Goal: Transaction & Acquisition: Purchase product/service

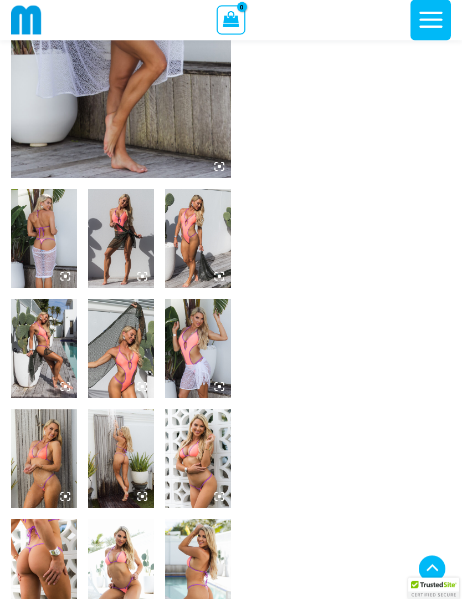
click at [132, 427] on img at bounding box center [121, 459] width 66 height 99
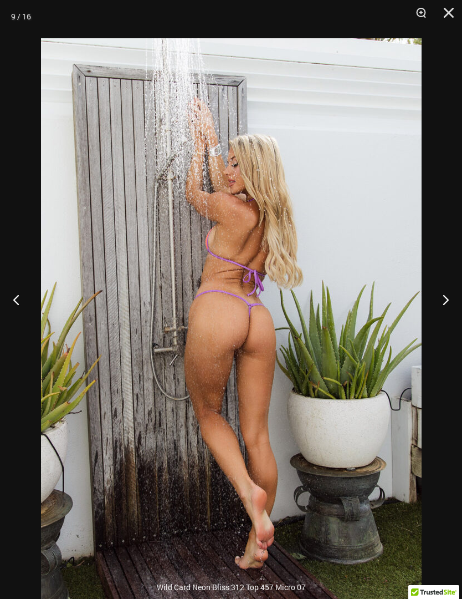
click at [444, 325] on button "Next" at bounding box center [442, 299] width 42 height 55
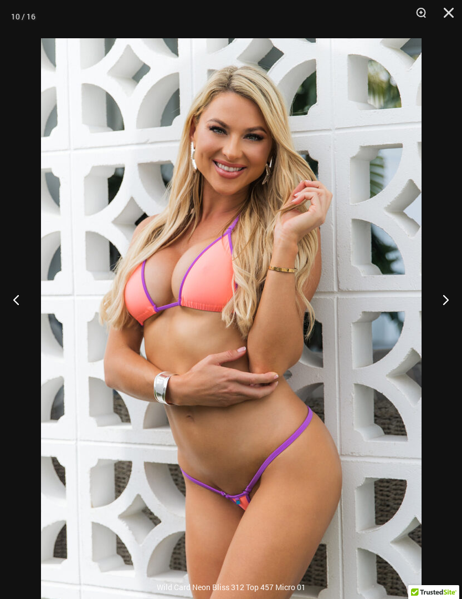
click at [446, 327] on button "Next" at bounding box center [442, 299] width 42 height 55
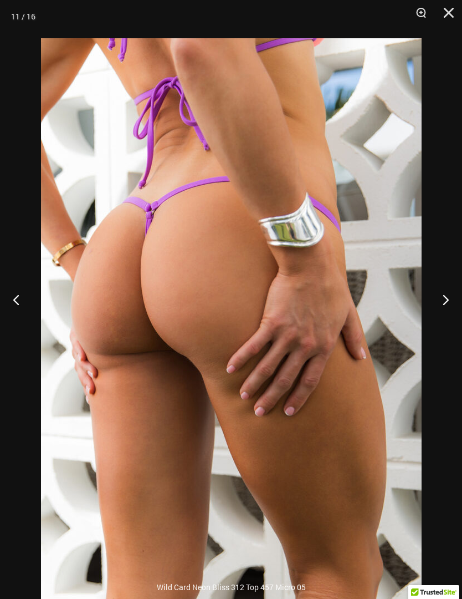
click at [450, 324] on button "Next" at bounding box center [442, 299] width 42 height 55
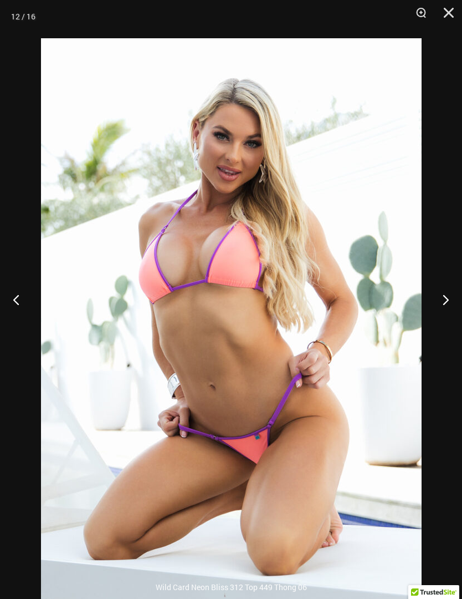
click at [451, 326] on button "Next" at bounding box center [442, 299] width 42 height 55
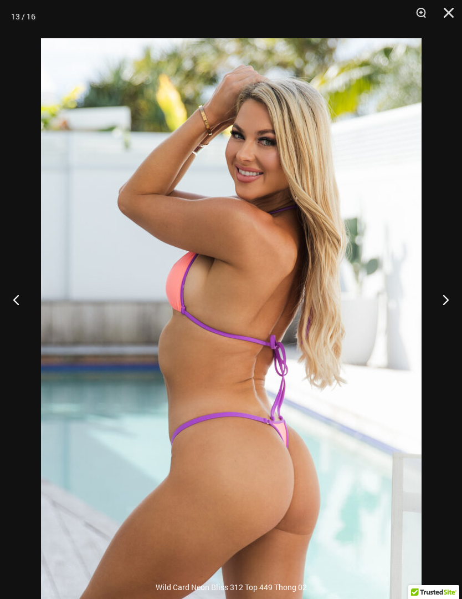
click at [451, 326] on button "Next" at bounding box center [442, 299] width 42 height 55
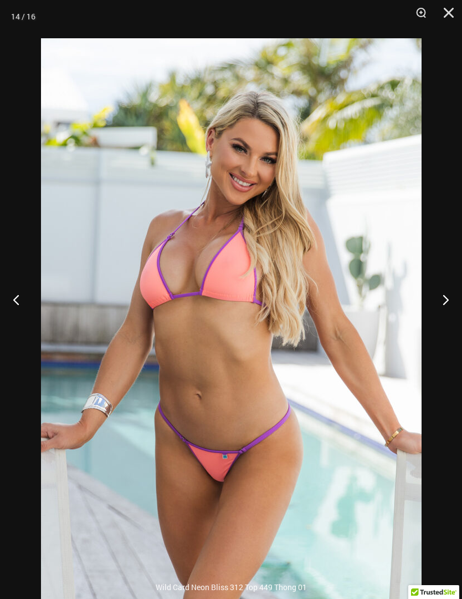
click at [451, 327] on button "Next" at bounding box center [442, 299] width 42 height 55
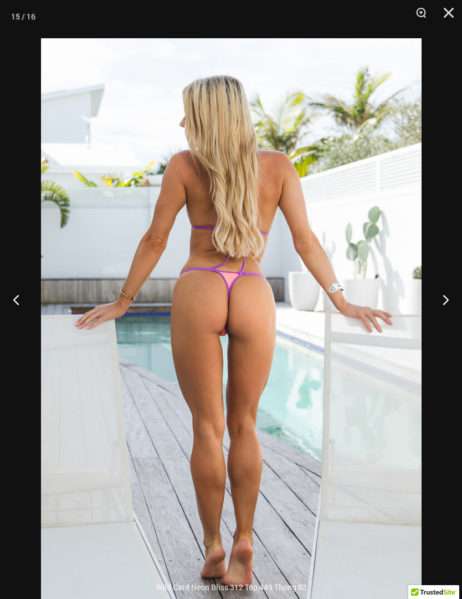
click at [451, 327] on button "Next" at bounding box center [442, 299] width 42 height 55
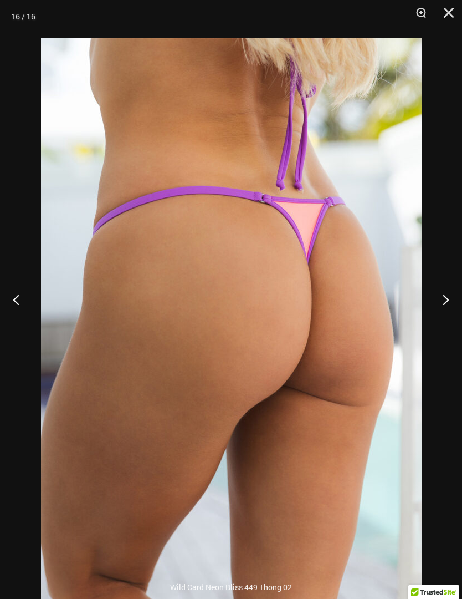
click at [451, 327] on button "Next" at bounding box center [442, 299] width 42 height 55
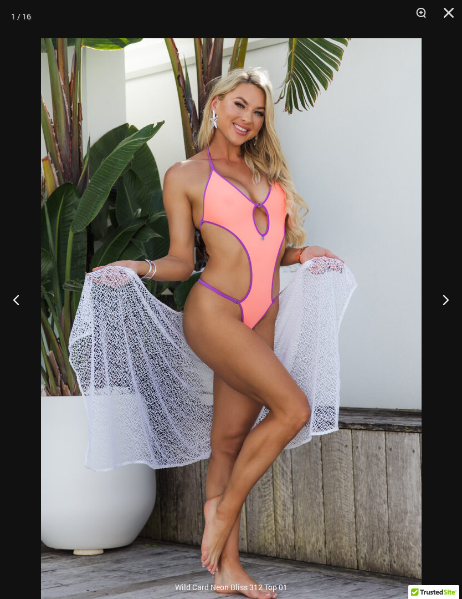
click at [450, 327] on button "Next" at bounding box center [442, 299] width 42 height 55
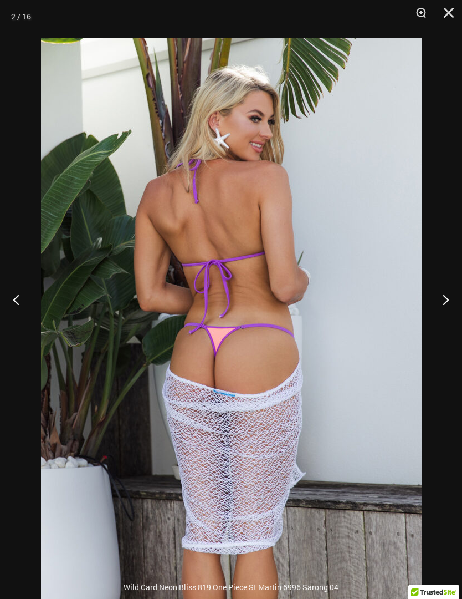
click at [451, 327] on button "Next" at bounding box center [442, 299] width 42 height 55
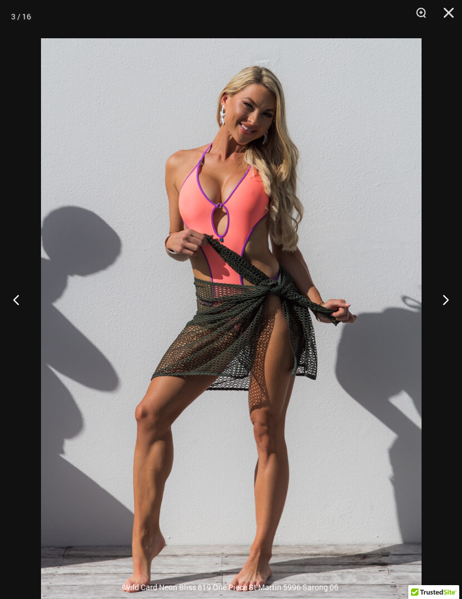
click at [451, 327] on button "Next" at bounding box center [442, 299] width 42 height 55
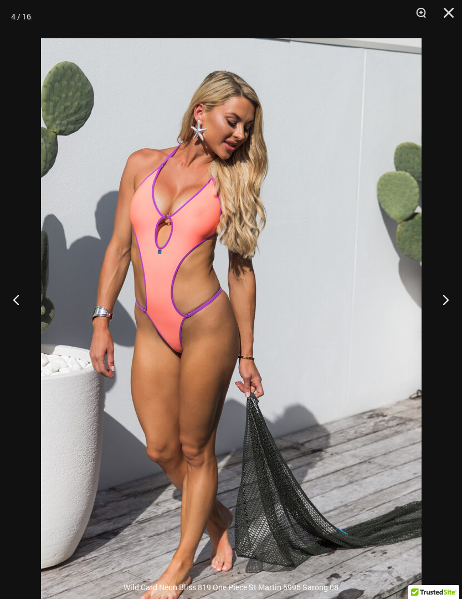
click at [451, 327] on button "Next" at bounding box center [442, 299] width 42 height 55
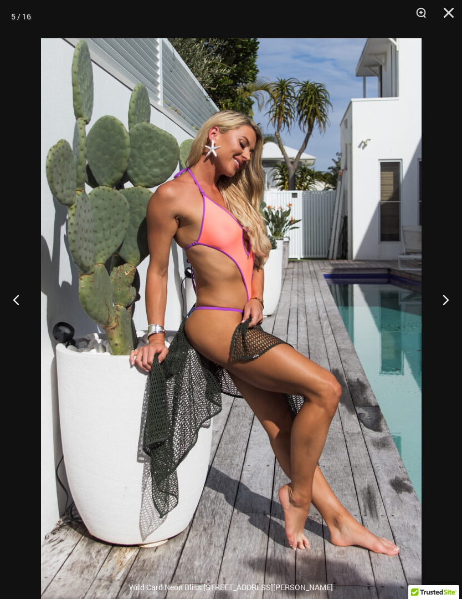
click at [452, 327] on button "Next" at bounding box center [442, 299] width 42 height 55
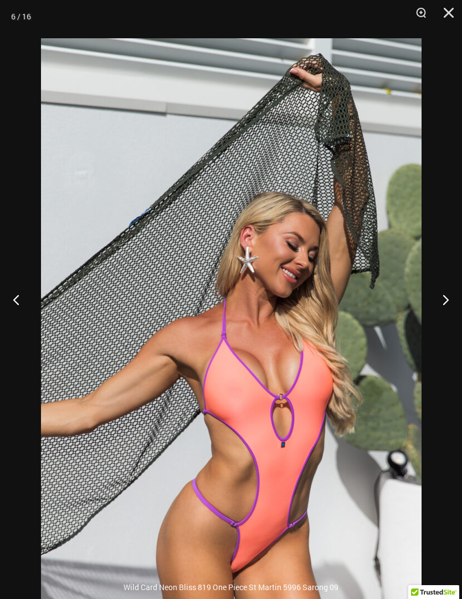
click at [451, 327] on button "Next" at bounding box center [442, 299] width 42 height 55
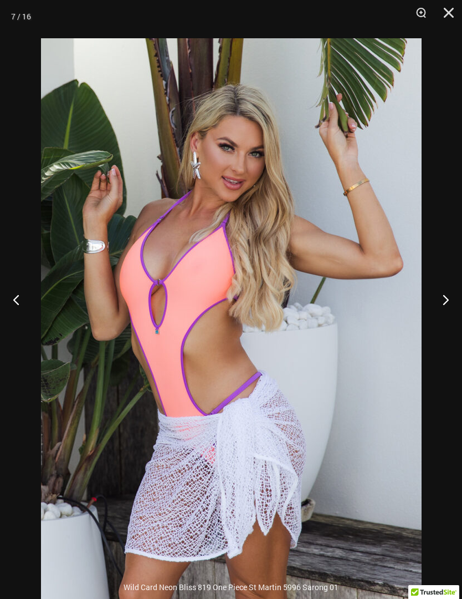
click at [451, 327] on button "Next" at bounding box center [442, 299] width 42 height 55
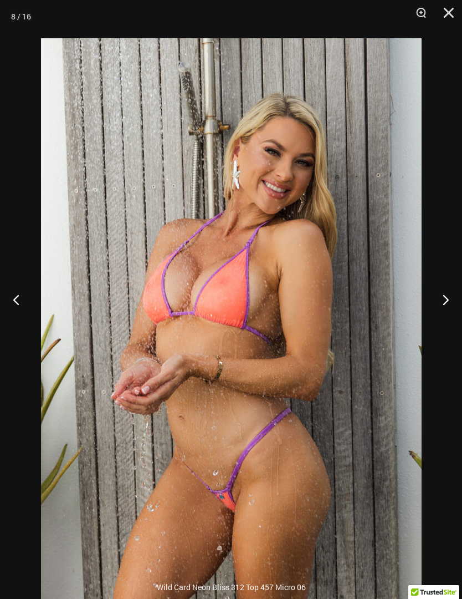
click at [455, 11] on button "Close" at bounding box center [445, 16] width 28 height 33
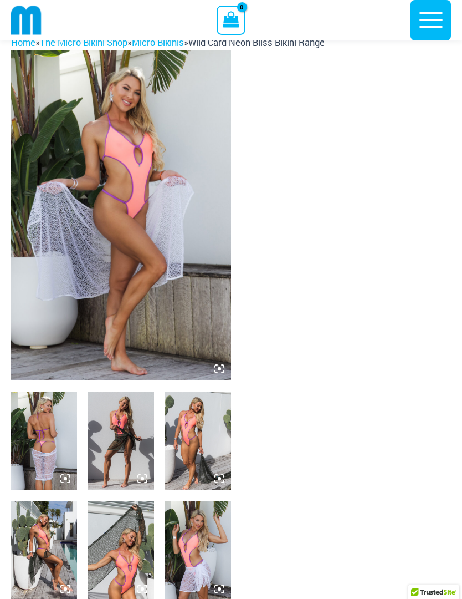
scroll to position [0, 0]
